Goal: Transaction & Acquisition: Purchase product/service

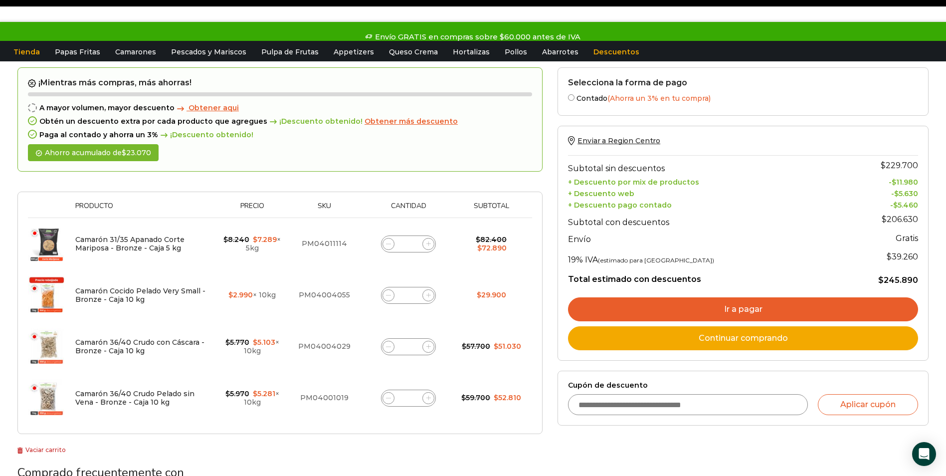
scroll to position [50, 0]
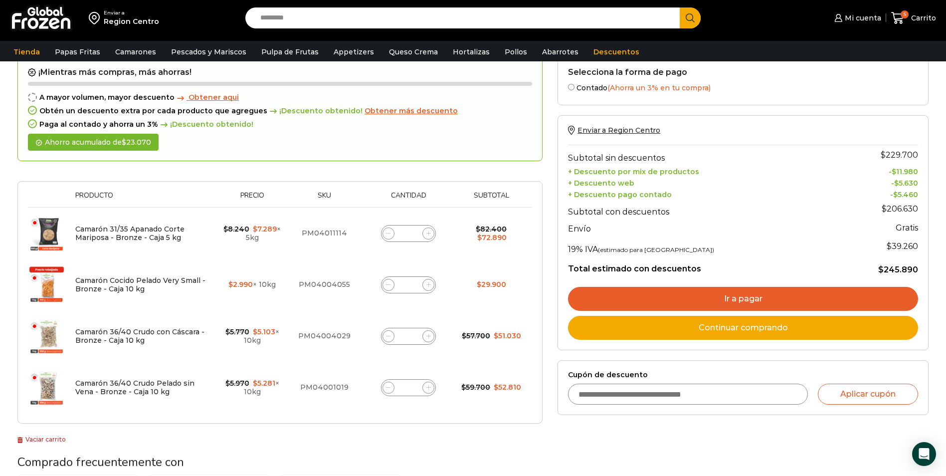
click at [386, 337] on icon at bounding box center [388, 336] width 4 height 4
type input "*"
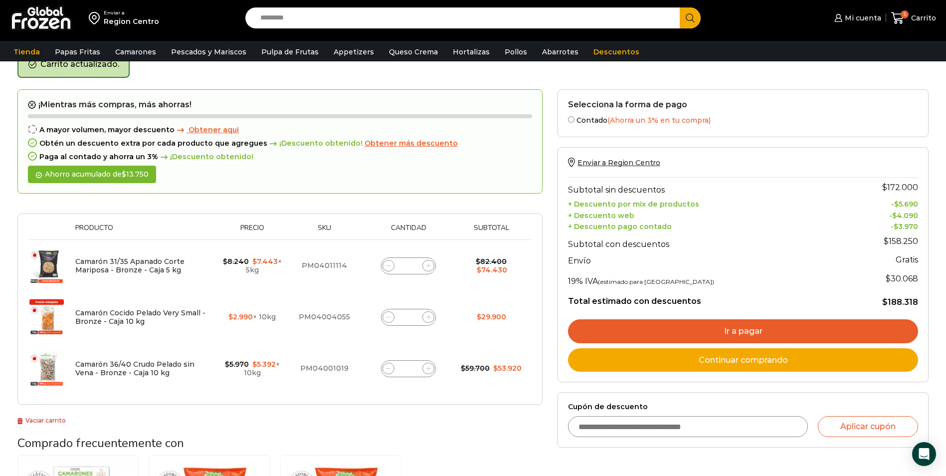
scroll to position [56, 0]
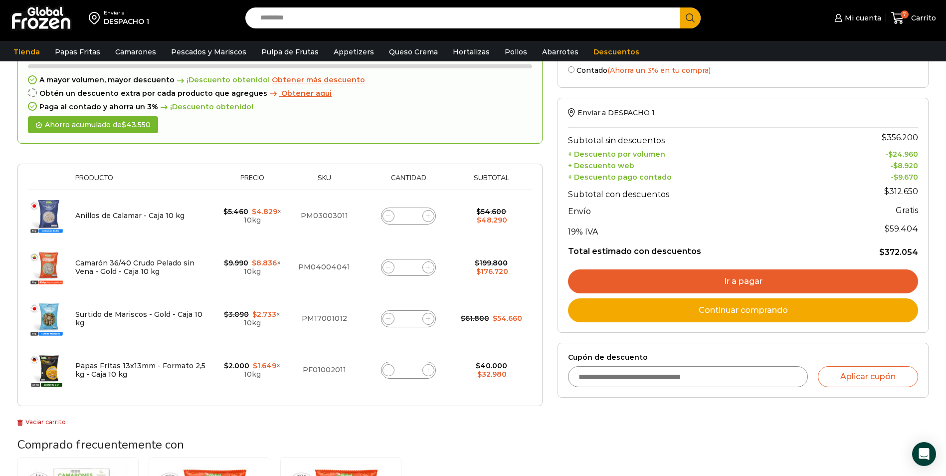
scroll to position [50, 0]
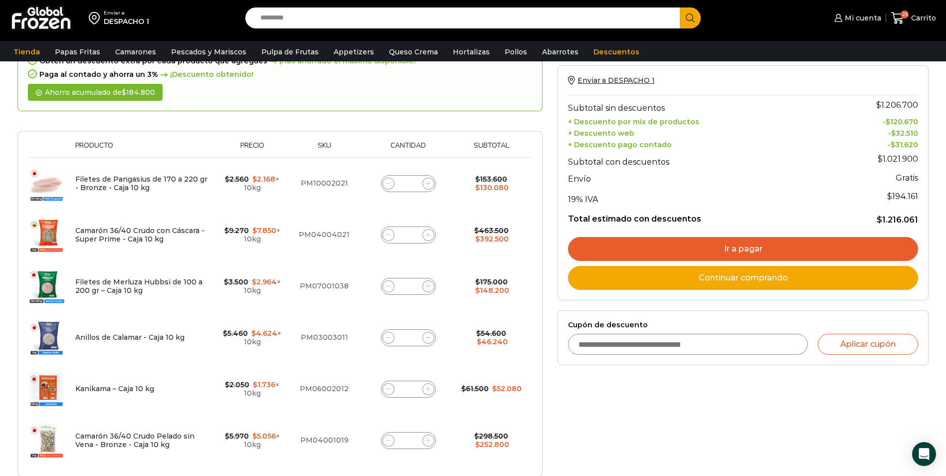
scroll to position [150, 0]
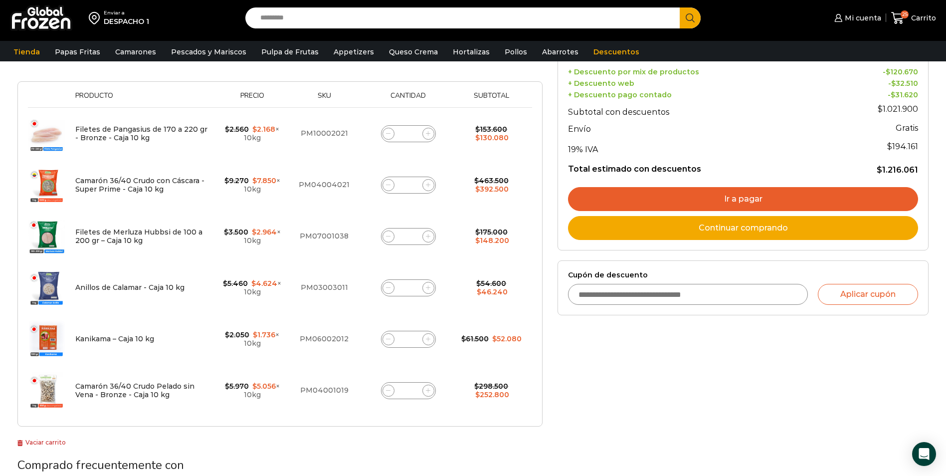
click at [389, 391] on icon at bounding box center [388, 390] width 4 height 4
click at [388, 391] on icon at bounding box center [388, 390] width 4 height 4
type input "*"
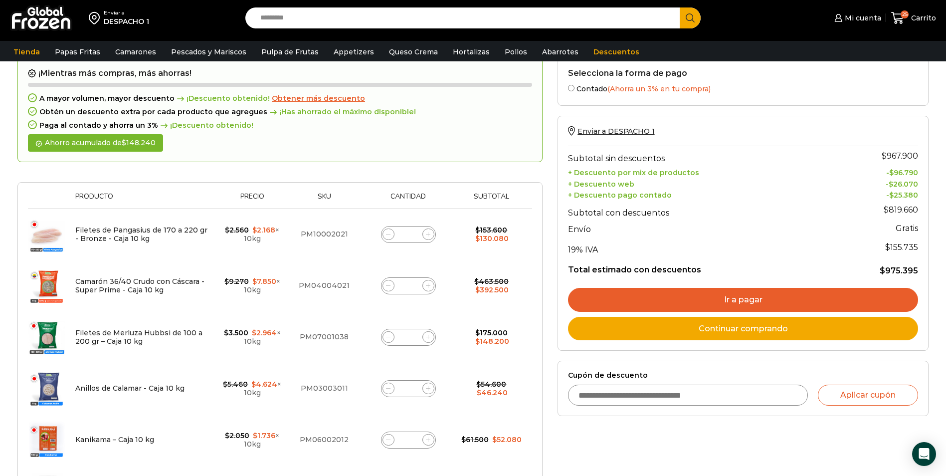
scroll to position [252, 0]
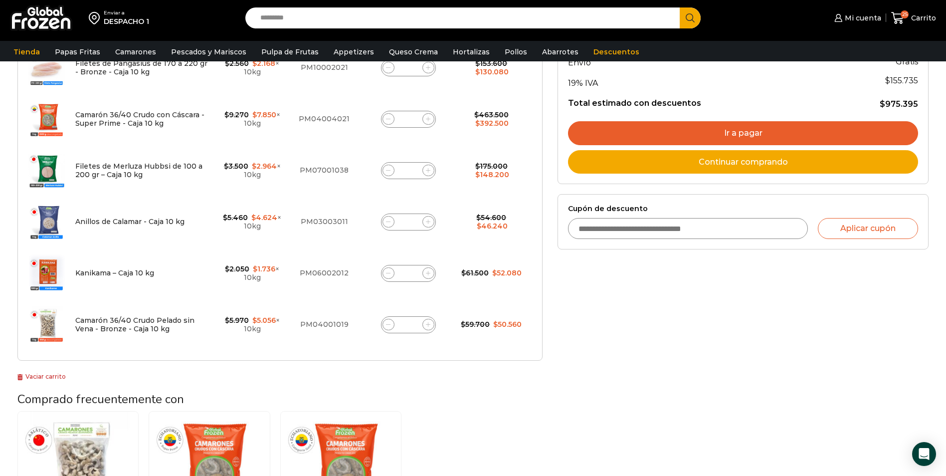
click at [428, 325] on icon at bounding box center [428, 324] width 4 height 4
type input "*"
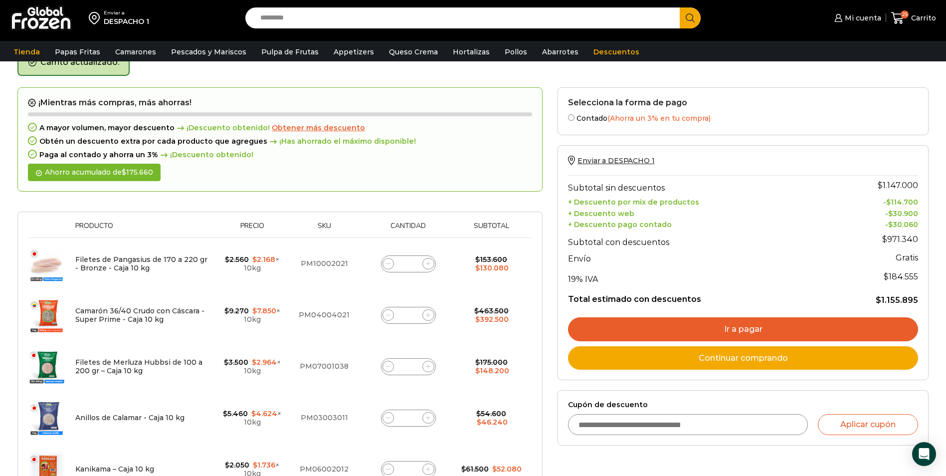
scroll to position [206, 0]
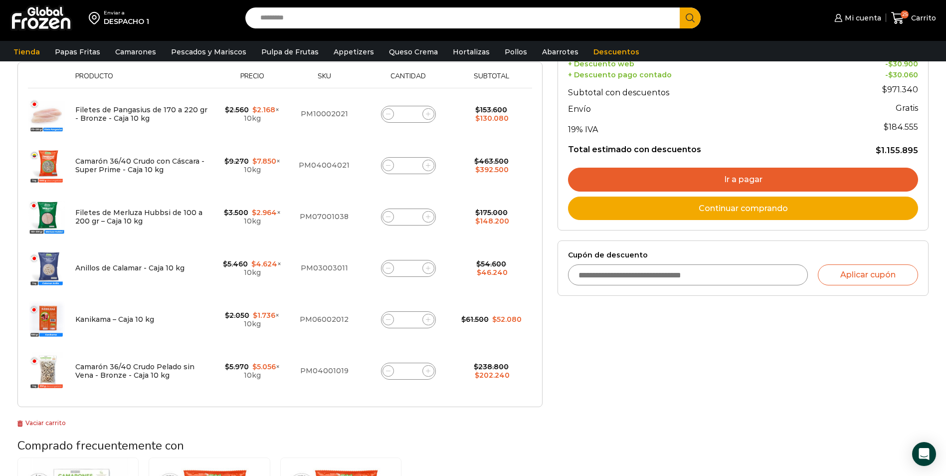
click at [431, 371] on span at bounding box center [428, 371] width 12 height 12
type input "*"
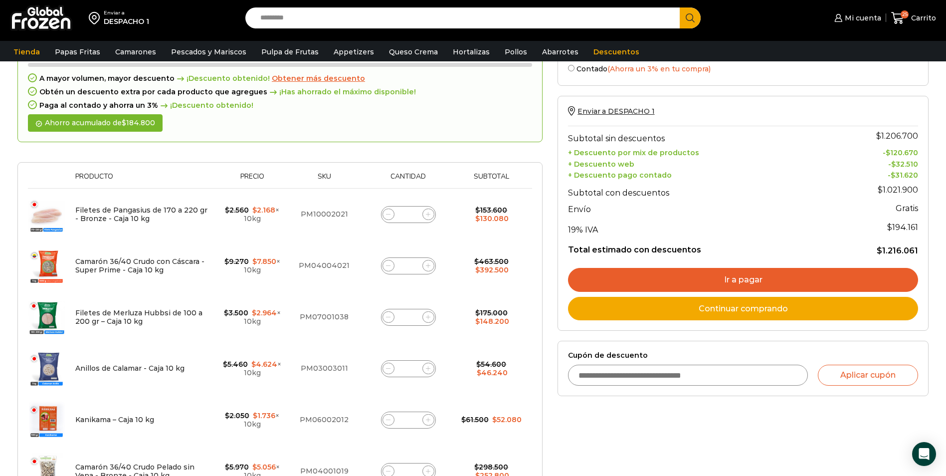
scroll to position [106, 0]
click at [388, 267] on icon at bounding box center [388, 265] width 4 height 4
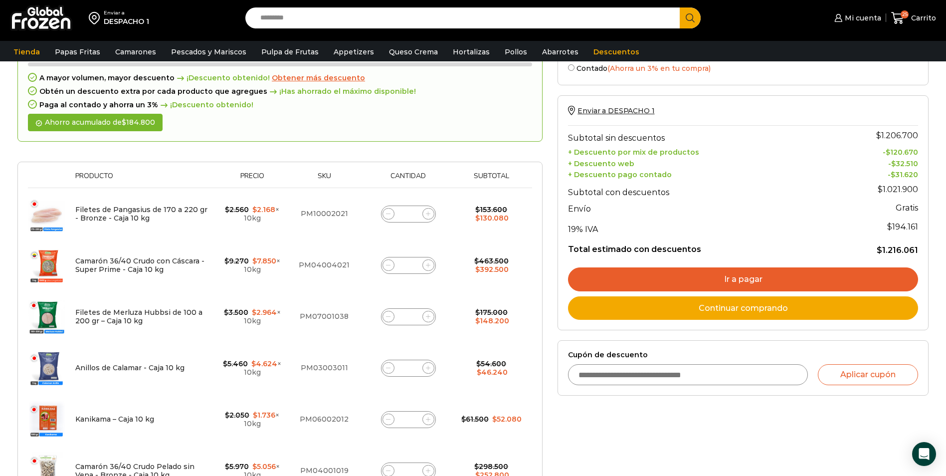
type input "*"
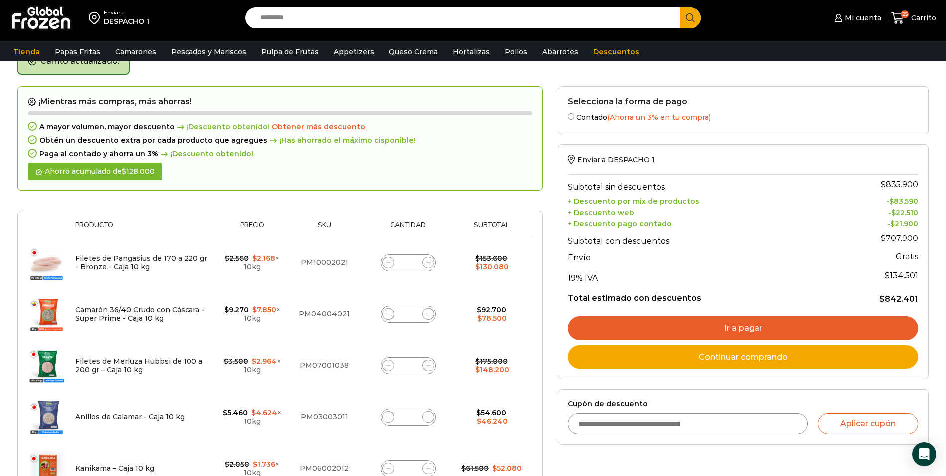
scroll to position [58, 0]
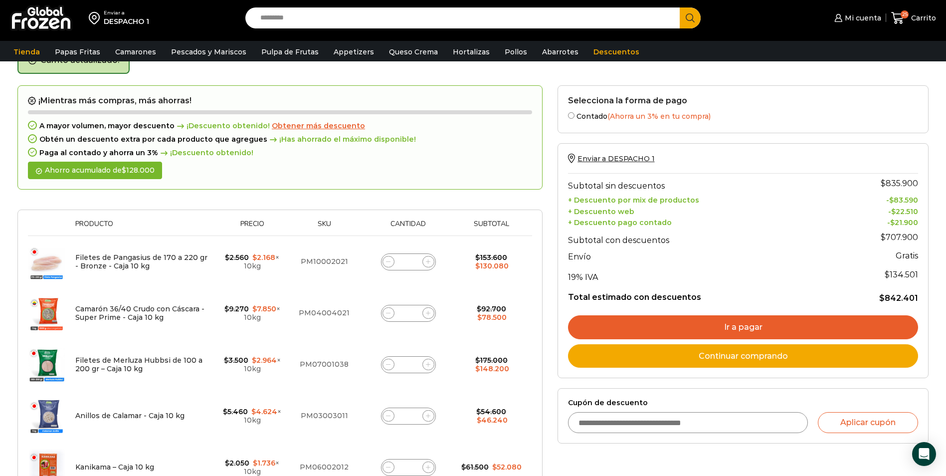
click at [388, 309] on span at bounding box center [388, 313] width 12 height 12
type input "*"
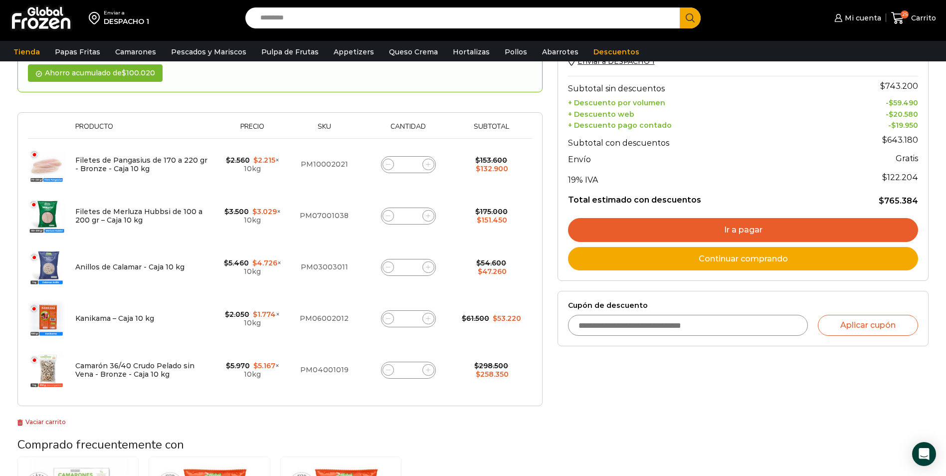
scroll to position [156, 0]
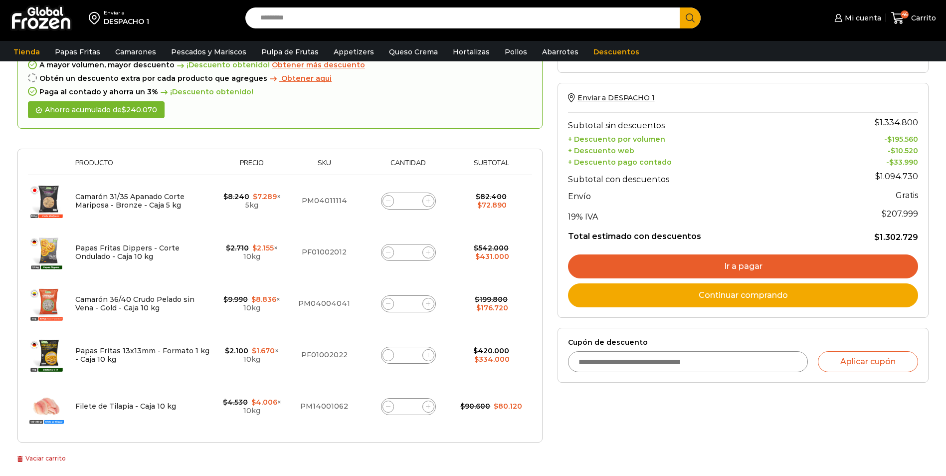
scroll to position [100, 0]
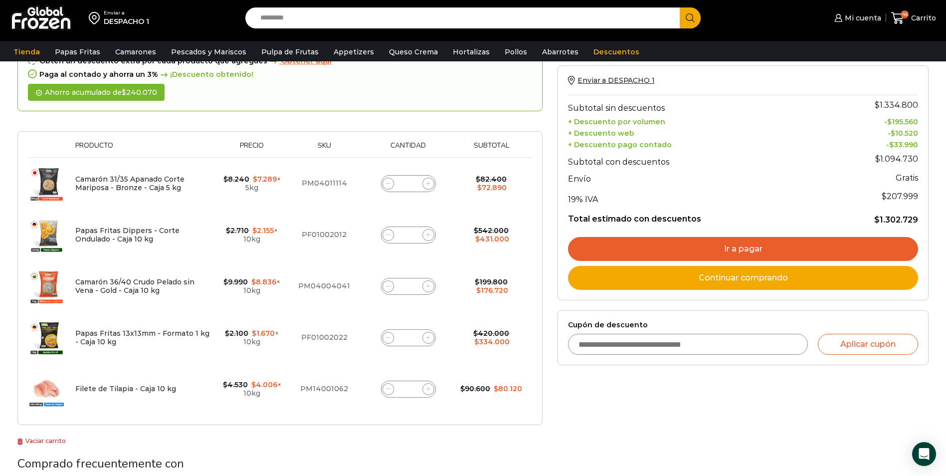
click at [390, 184] on icon at bounding box center [388, 183] width 4 height 4
type input "*"
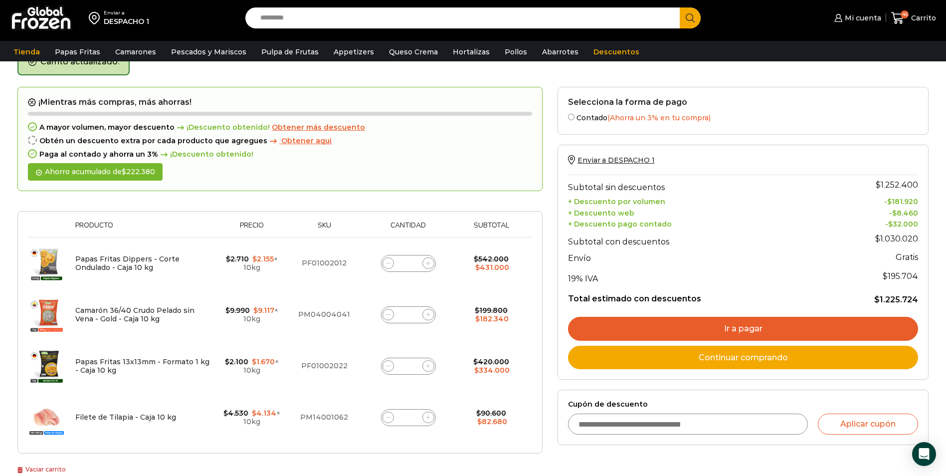
scroll to position [56, 0]
click at [390, 266] on icon at bounding box center [388, 263] width 4 height 4
click at [390, 265] on icon at bounding box center [388, 263] width 4 height 4
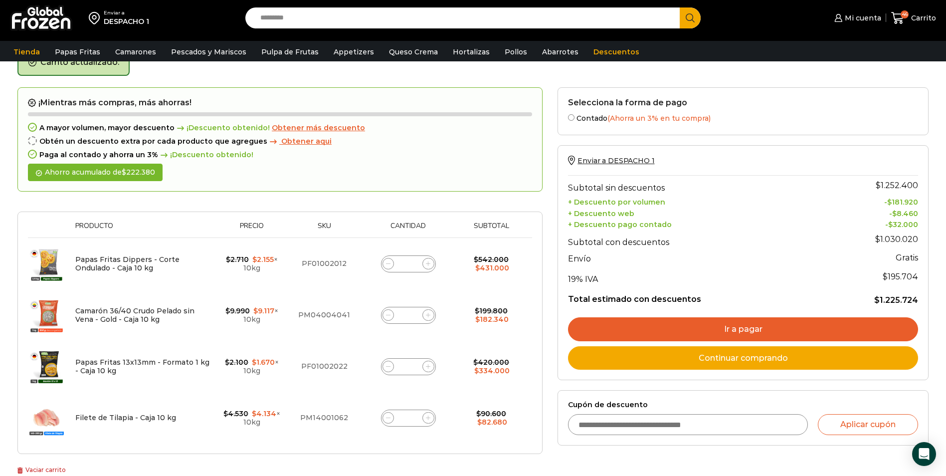
click at [389, 265] on icon at bounding box center [388, 263] width 4 height 4
type input "**"
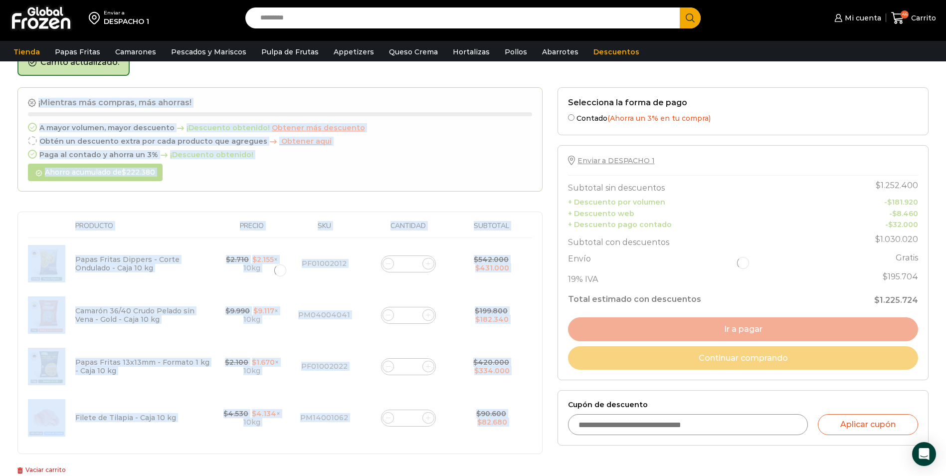
click at [389, 265] on div at bounding box center [279, 270] width 525 height 367
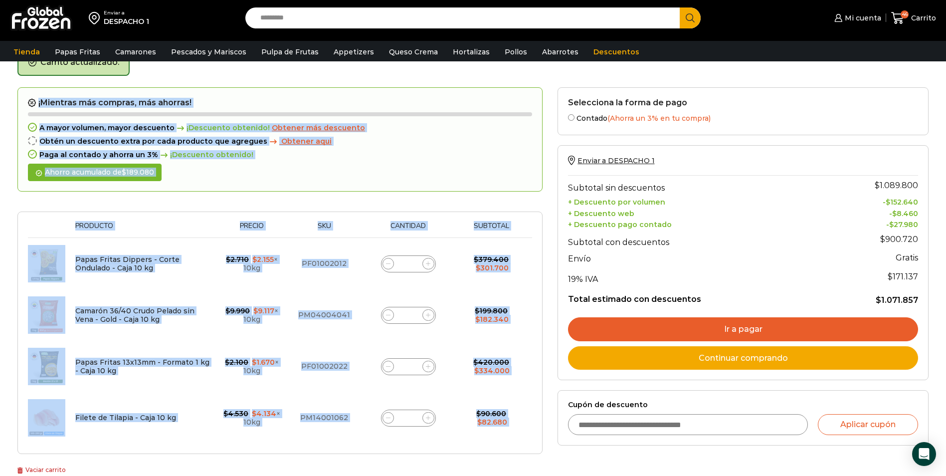
click at [389, 265] on icon at bounding box center [388, 263] width 4 height 4
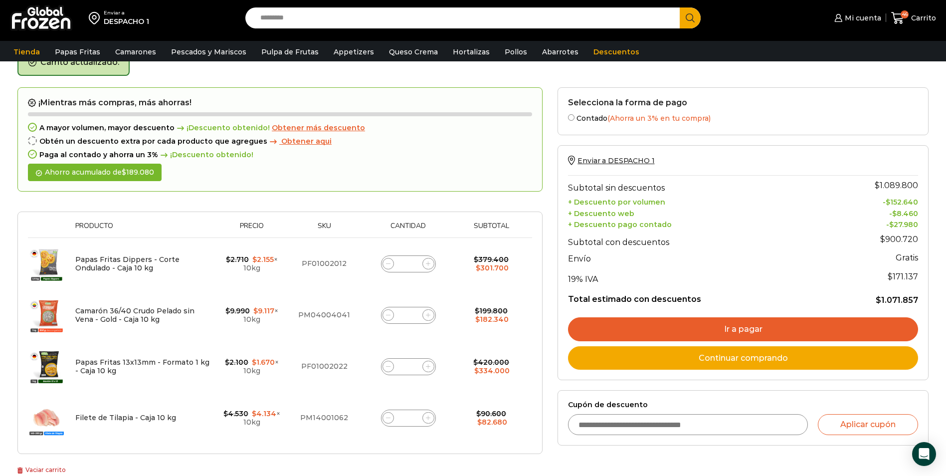
click at [389, 265] on icon at bounding box center [388, 263] width 4 height 4
click at [388, 266] on icon at bounding box center [388, 263] width 4 height 4
click at [388, 266] on span at bounding box center [388, 264] width 12 height 12
type input "*"
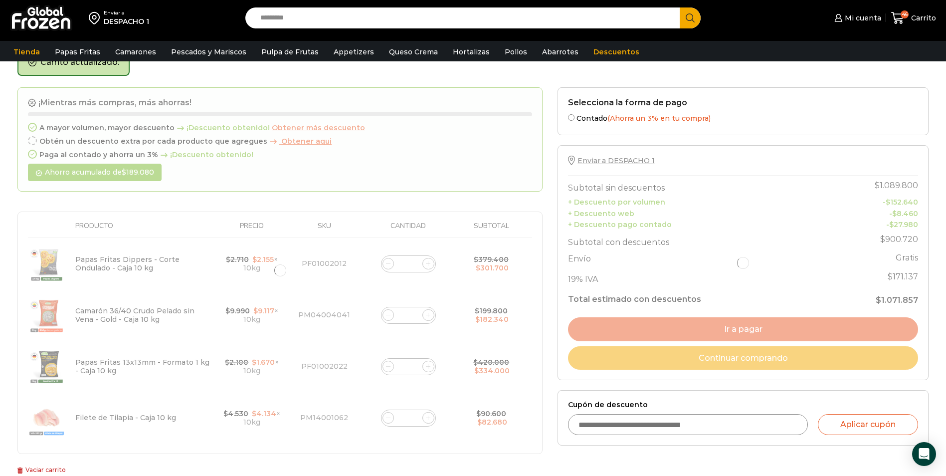
click at [388, 266] on div at bounding box center [279, 270] width 525 height 367
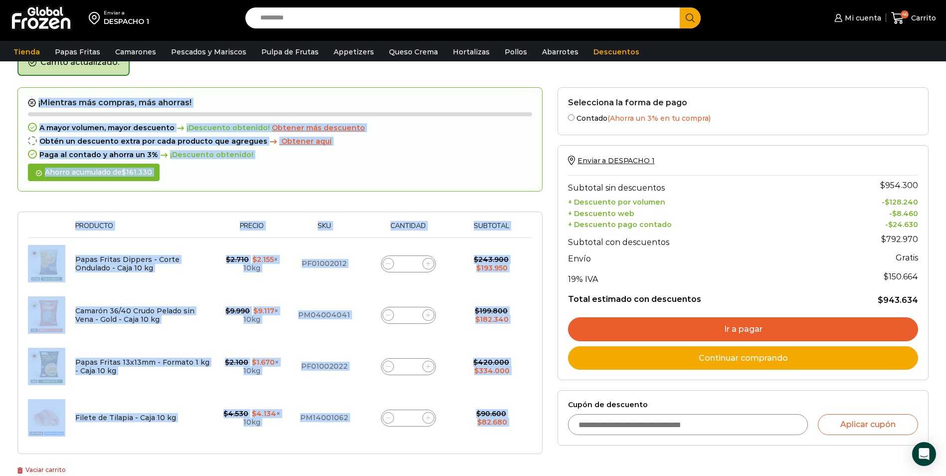
click at [388, 266] on span at bounding box center [388, 264] width 12 height 12
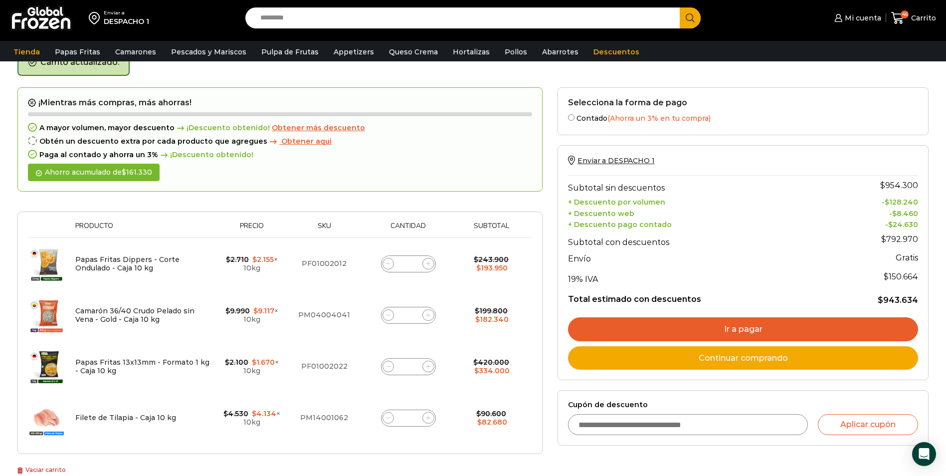
click at [388, 266] on span at bounding box center [388, 264] width 12 height 12
click at [388, 266] on icon at bounding box center [388, 263] width 4 height 4
type input "*"
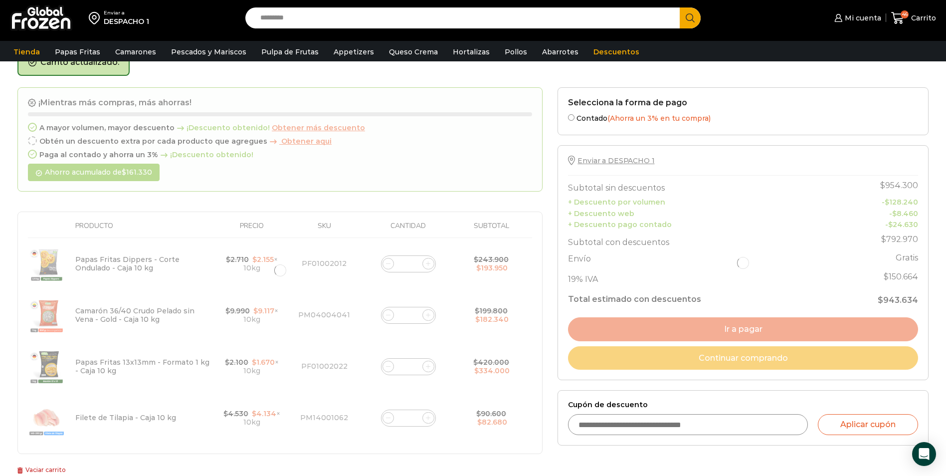
click at [388, 266] on div at bounding box center [279, 270] width 525 height 367
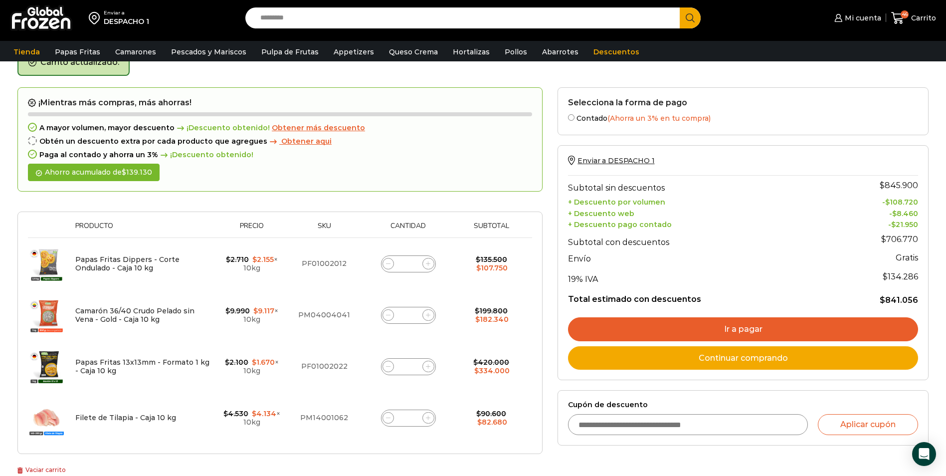
click at [388, 266] on icon at bounding box center [388, 263] width 4 height 4
click at [389, 265] on icon at bounding box center [388, 263] width 4 height 4
type input "*"
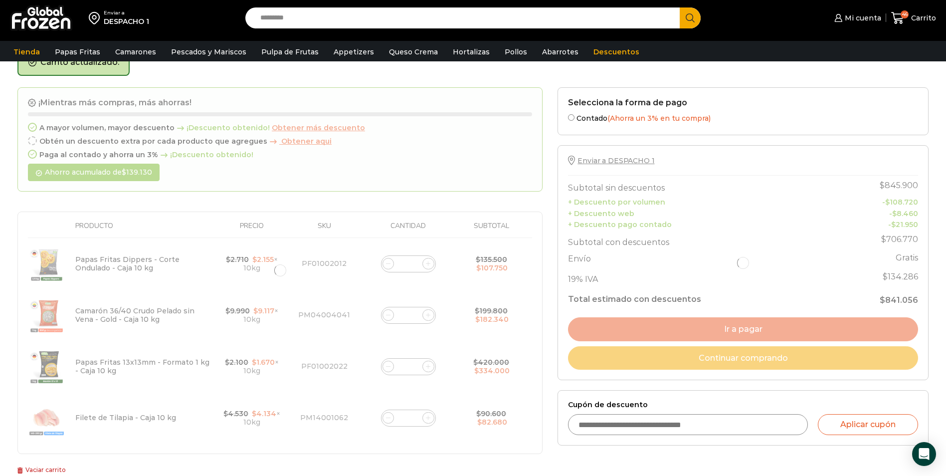
click at [389, 265] on div at bounding box center [279, 270] width 525 height 367
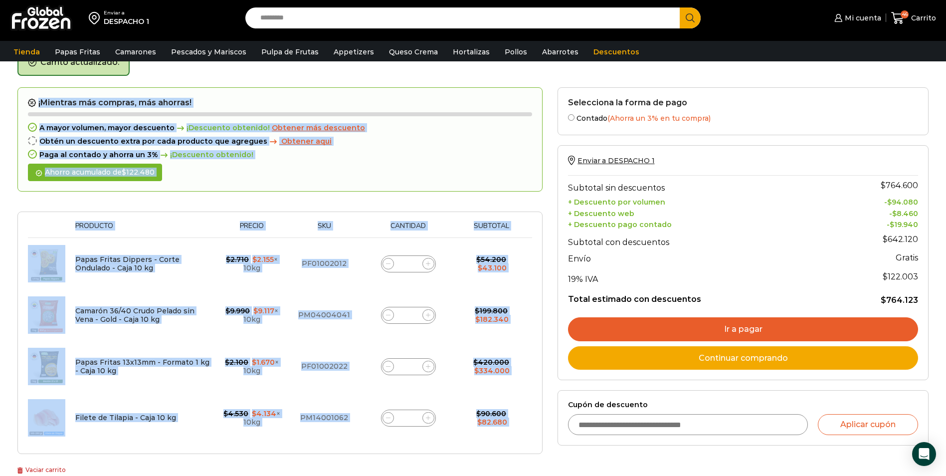
click at [388, 265] on icon at bounding box center [388, 263] width 4 height 4
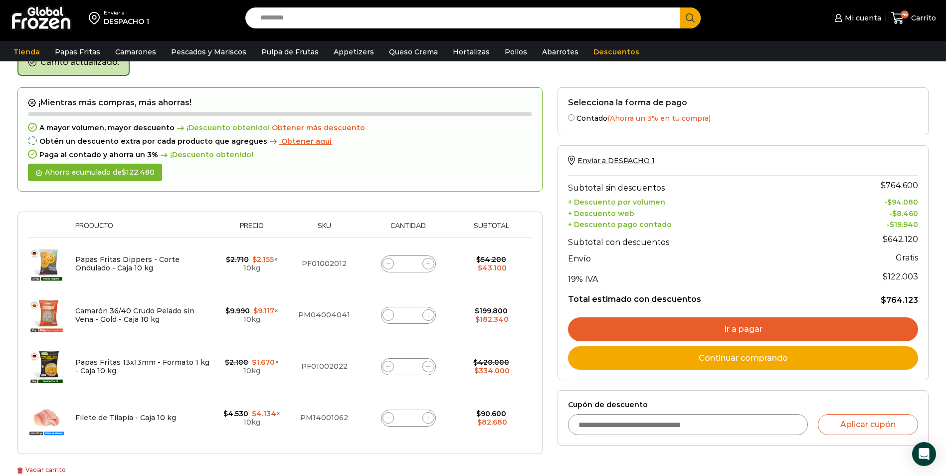
click at [387, 265] on icon at bounding box center [388, 263] width 4 height 4
type input "*"
